Goal: Find specific page/section: Find specific page/section

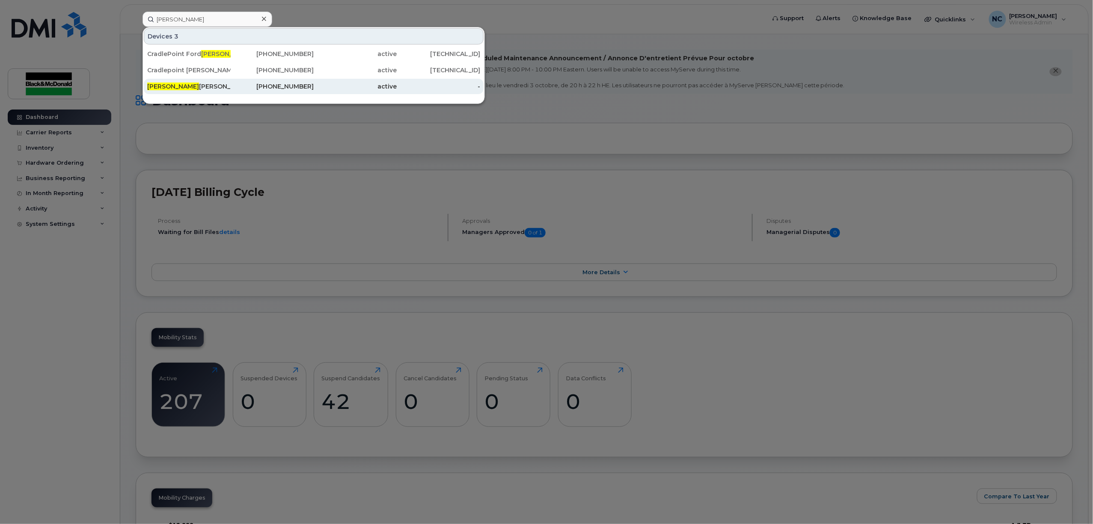
type input "[PERSON_NAME]"
click at [233, 89] on div "[PHONE_NUMBER]" at bounding box center [272, 86] width 83 height 9
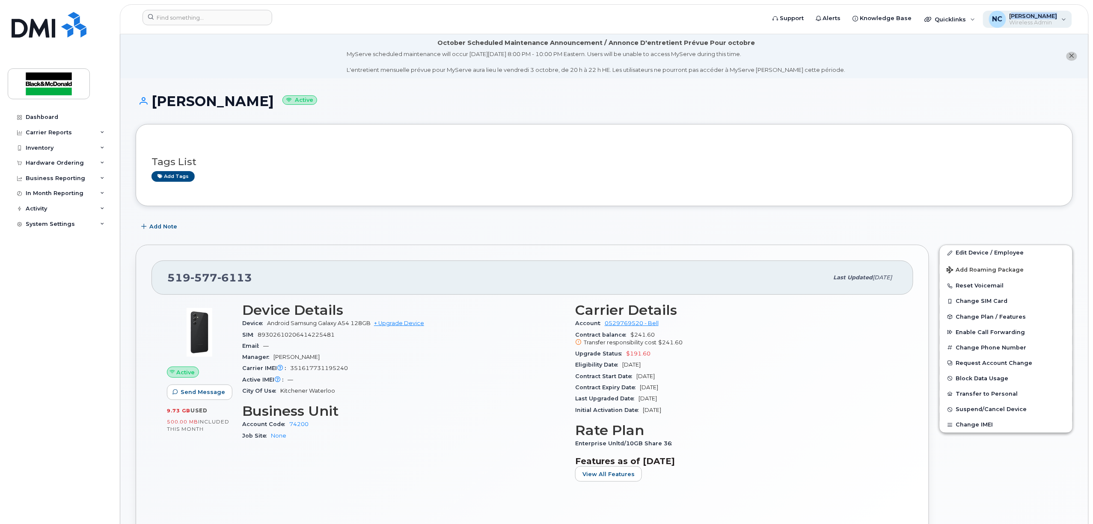
click at [1019, 18] on div "Nola Cressman Wireless Admin" at bounding box center [1031, 19] width 51 height 14
click at [988, 80] on div "Sign out" at bounding box center [1010, 85] width 123 height 16
